Goal: Transaction & Acquisition: Purchase product/service

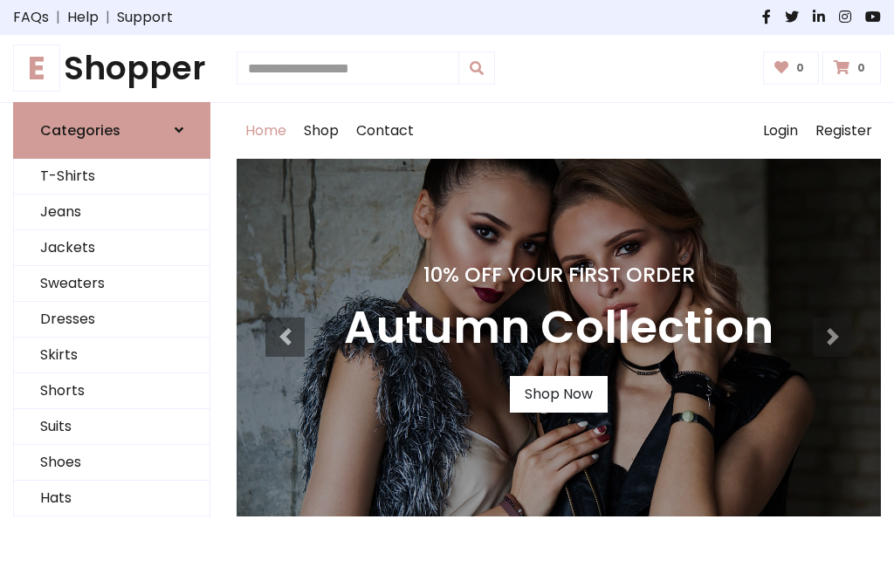
click at [447, 287] on h4 "10% Off Your First Order" at bounding box center [558, 275] width 429 height 24
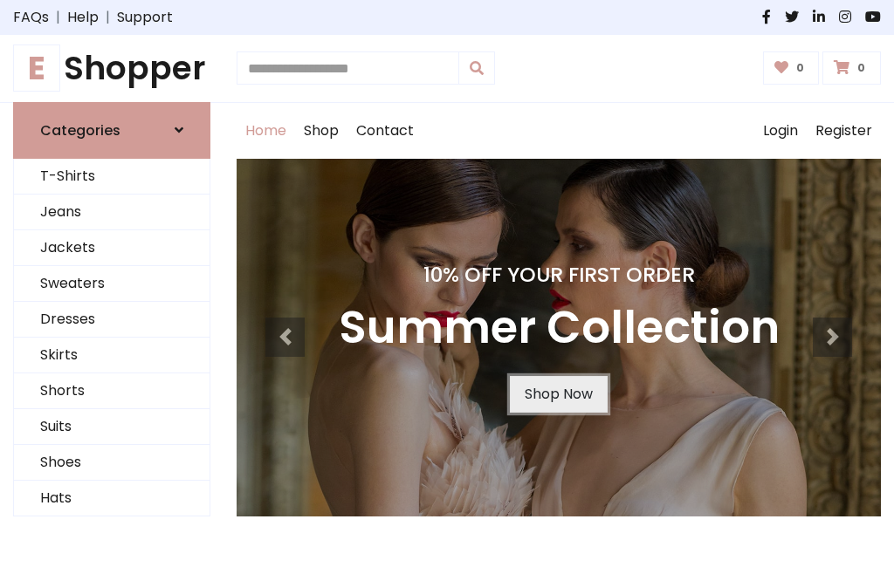
click at [558, 394] on link "Shop Now" at bounding box center [559, 394] width 98 height 37
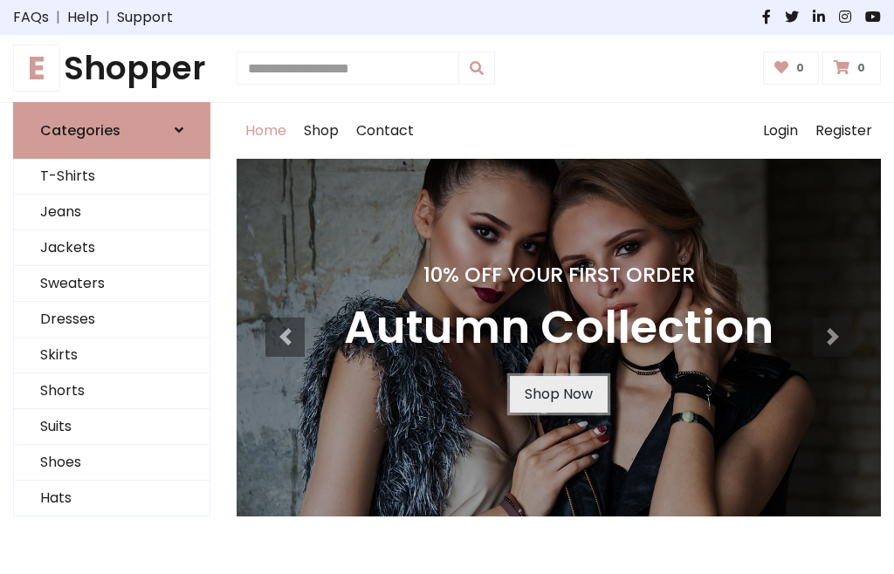
click at [558, 394] on link "Shop Now" at bounding box center [559, 394] width 98 height 37
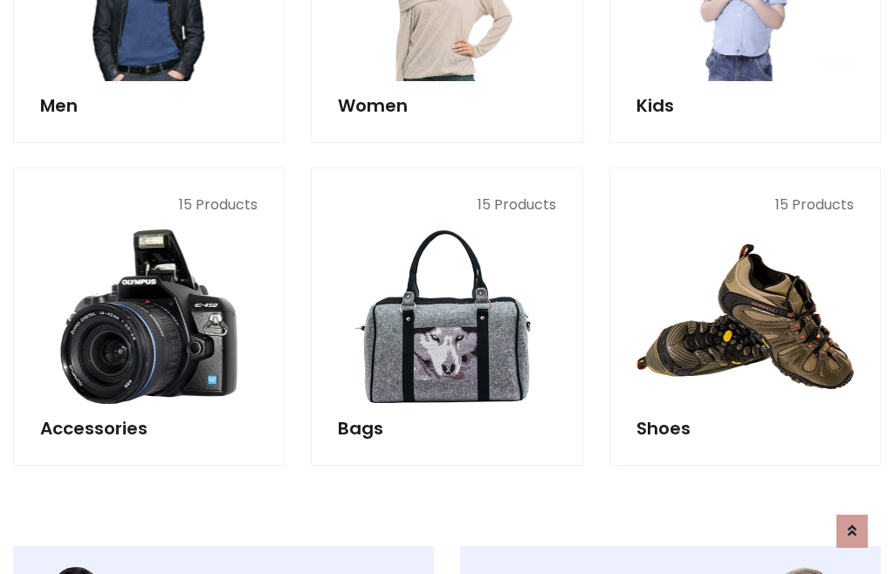
scroll to position [1740, 0]
